Goal: Transaction & Acquisition: Purchase product/service

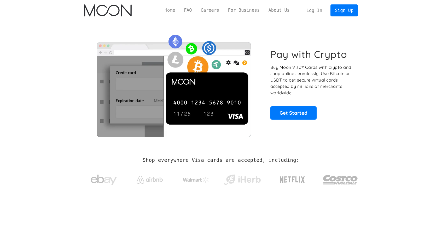
click at [319, 9] on link "Log In" at bounding box center [314, 10] width 25 height 11
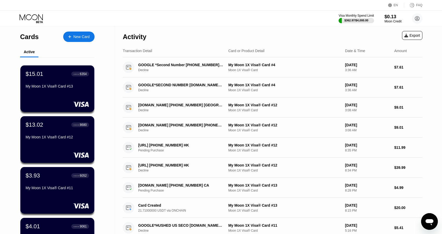
click at [84, 41] on div "New Card" at bounding box center [78, 37] width 31 height 10
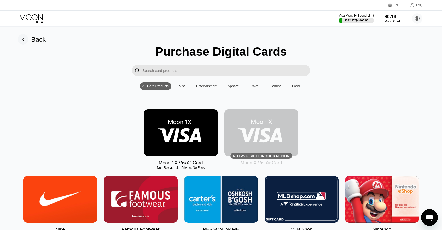
click at [181, 133] on img at bounding box center [181, 133] width 74 height 47
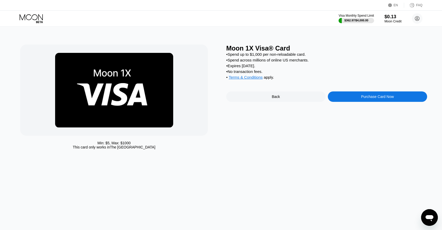
click at [379, 92] on div "Moon 1X Visa® Card • Spend up to $1,000 per non-reloadable card. • Spend across…" at bounding box center [326, 99] width 201 height 108
click at [380, 99] on div "Purchase Card Now" at bounding box center [377, 97] width 33 height 4
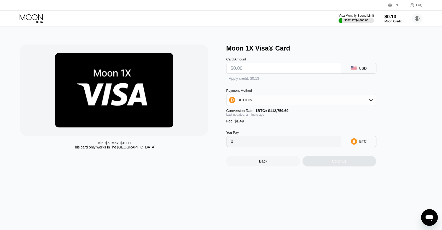
click at [259, 61] on div "Card Amount" at bounding box center [283, 59] width 115 height 4
click at [270, 68] on input "text" at bounding box center [283, 68] width 106 height 10
type input "$3"
type input "0.00003982"
type input "$30"
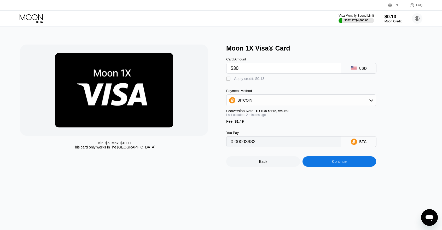
type input "0.00027927"
type input "$30"
click at [340, 101] on div "BITCOIN" at bounding box center [300, 100] width 149 height 10
click at [320, 126] on div "USDT on TRON" at bounding box center [301, 126] width 147 height 10
type input "31.81"
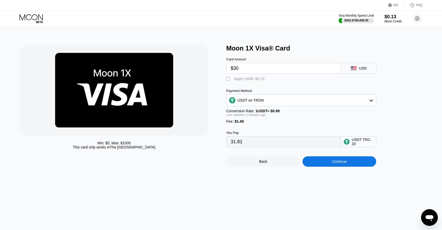
click at [339, 167] on div "Continue" at bounding box center [339, 162] width 74 height 10
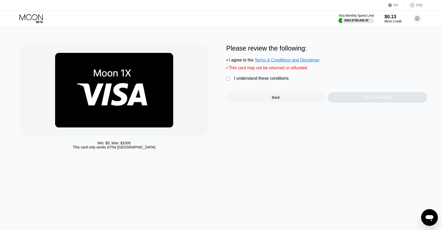
drag, startPoint x: 267, startPoint y: 83, endPoint x: 400, endPoint y: 107, distance: 135.0
click at [269, 81] on div "I understand these conditions" at bounding box center [261, 78] width 55 height 5
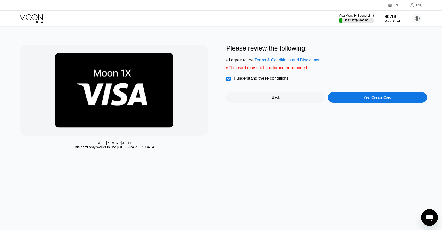
click at [403, 108] on div "Please review the following: • I agree to the Terms & Conditions and Disclaimer…" at bounding box center [326, 99] width 201 height 108
click at [393, 93] on div "Please review the following: • I agree to the Terms & Conditions and Disclaimer…" at bounding box center [326, 74] width 201 height 58
click at [400, 100] on div "Yes, Create Card" at bounding box center [377, 97] width 99 height 10
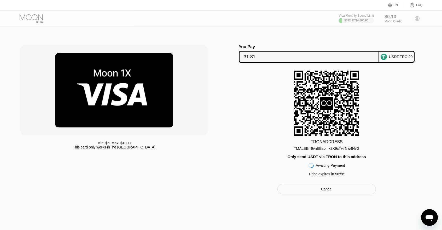
click at [308, 150] on div "TMALEBrr9vnEBzo...x2X9cTvirNw4NvG" at bounding box center [327, 149] width 66 height 4
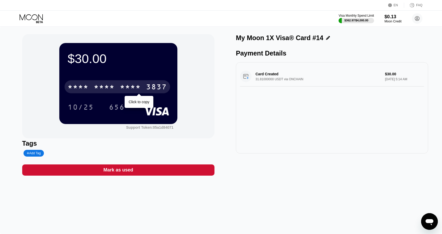
click at [137, 82] on div "* * * * * * * * * * * * 3837" at bounding box center [116, 86] width 105 height 13
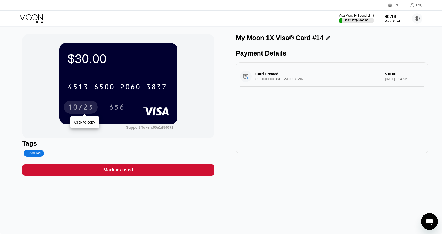
click at [75, 109] on div "10/25" at bounding box center [81, 108] width 26 height 8
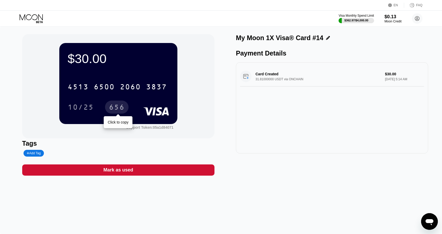
click at [117, 111] on div "656" at bounding box center [117, 108] width 16 height 8
click at [274, 182] on div "$30.00 4513 6500 2060 3837 10/25 656 Support Token: 05a1d84071 Tags Add Tag Mar…" at bounding box center [221, 130] width 442 height 208
drag, startPoint x: 284, startPoint y: 196, endPoint x: 270, endPoint y: 214, distance: 23.2
click at [283, 198] on div "$30.00 4513 6500 2060 3837 10/25 656 Support Token: 05a1d84071 Tags Add Tag Mar…" at bounding box center [221, 130] width 442 height 208
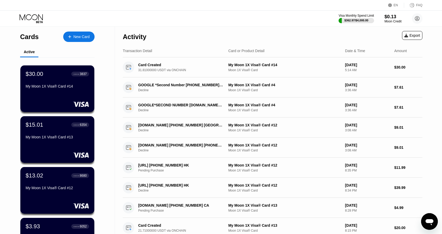
click at [14, 40] on div "Cards New Card Active $30.00 ● ● ● ● 3837 My Moon 1X Visa® Card #14 $15.01 ● ● …" at bounding box center [57, 185] width 115 height 318
